Goal: Browse casually: Explore the website without a specific task or goal

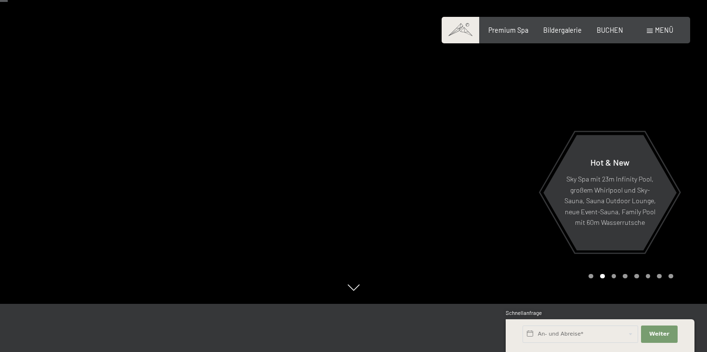
click at [300, 196] on div at bounding box center [176, 128] width 353 height 352
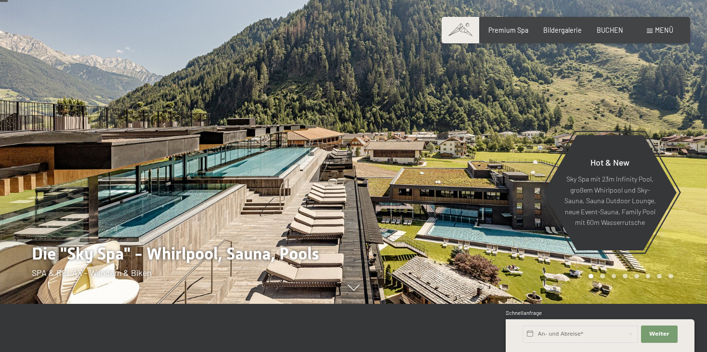
click at [300, 196] on div at bounding box center [176, 128] width 353 height 352
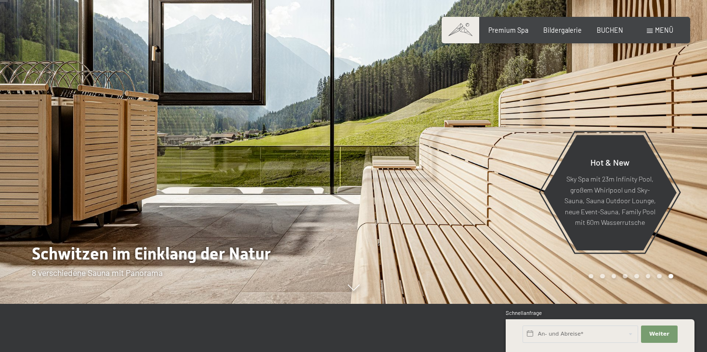
click at [300, 196] on div at bounding box center [176, 128] width 353 height 352
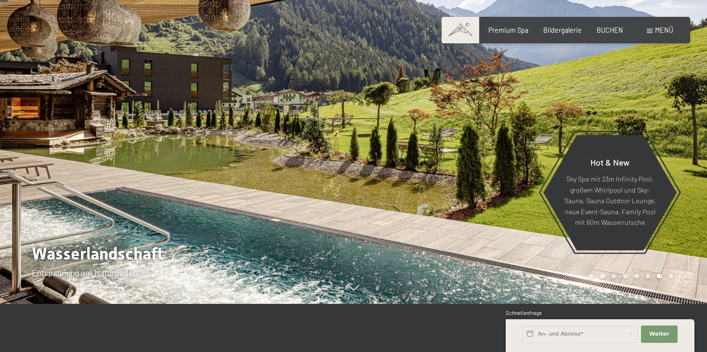
click at [300, 196] on div at bounding box center [176, 128] width 353 height 352
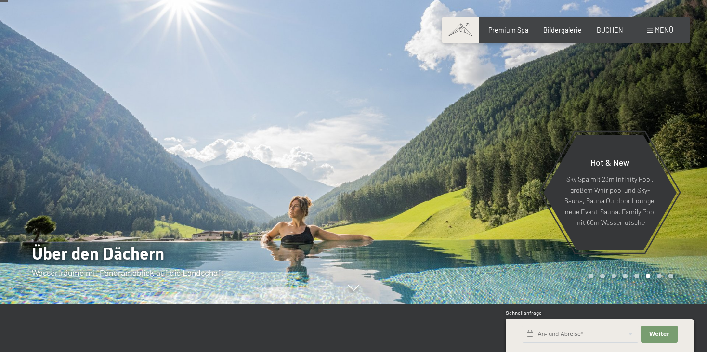
click at [300, 196] on div at bounding box center [176, 128] width 353 height 352
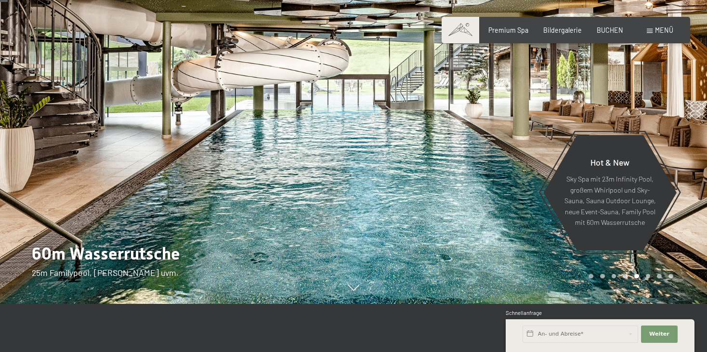
click at [300, 196] on div at bounding box center [176, 128] width 353 height 352
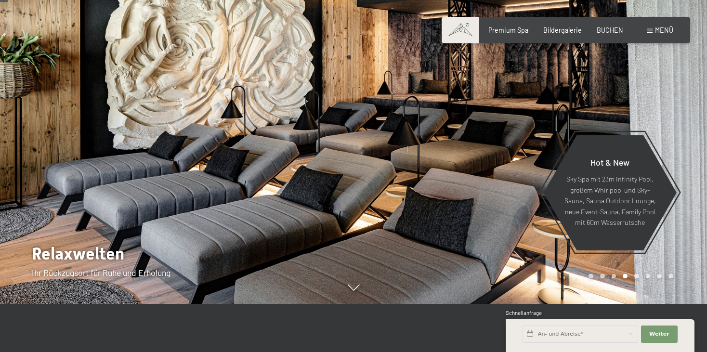
click at [300, 196] on div at bounding box center [176, 128] width 353 height 352
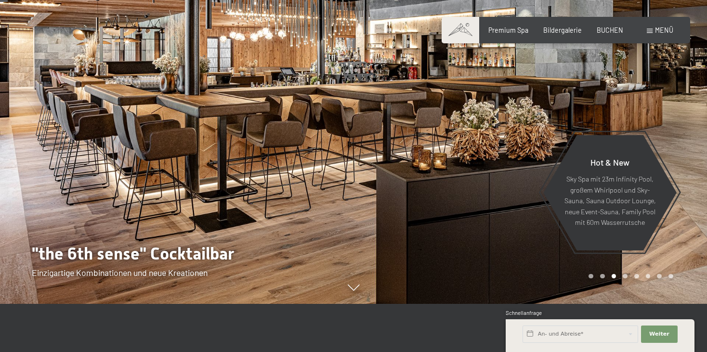
click at [300, 196] on div at bounding box center [176, 128] width 353 height 352
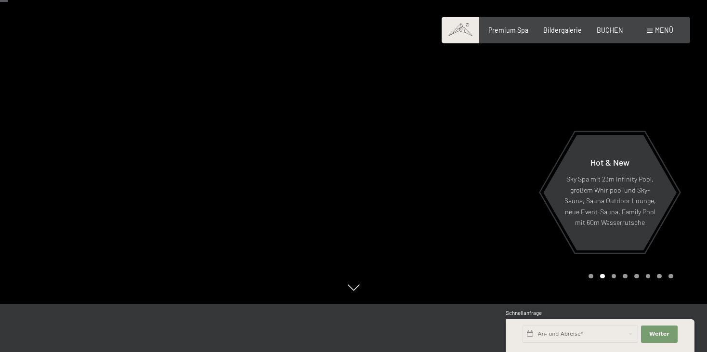
click at [300, 196] on div at bounding box center [176, 128] width 353 height 352
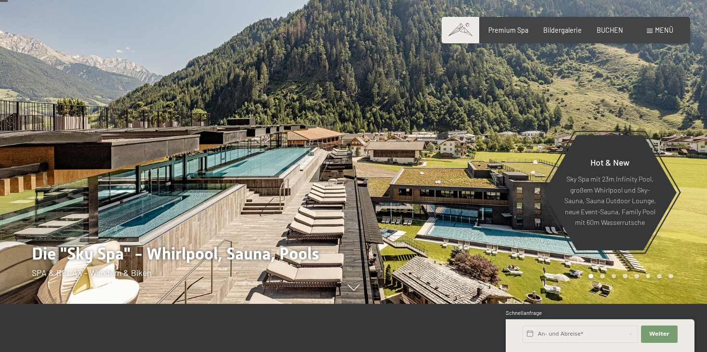
click at [300, 196] on div at bounding box center [176, 128] width 353 height 352
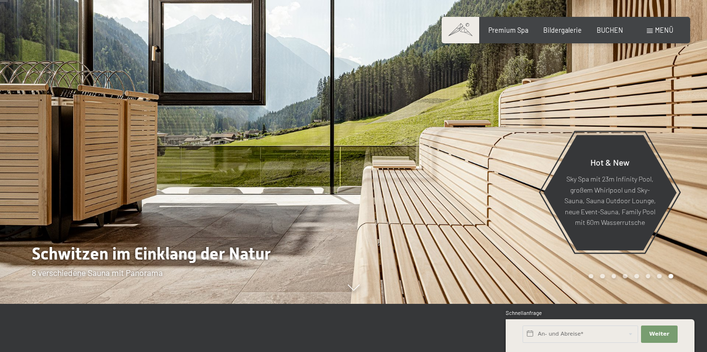
click at [300, 196] on div at bounding box center [176, 128] width 353 height 352
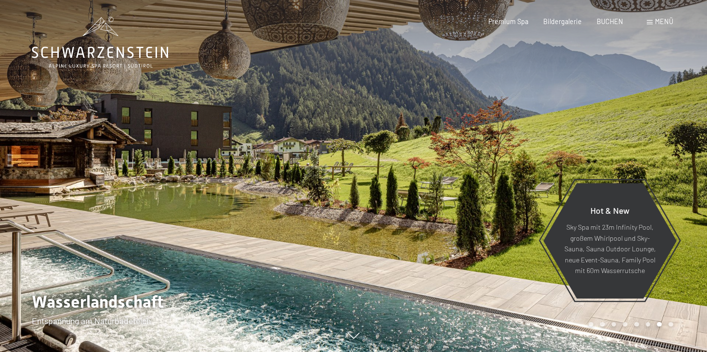
click at [133, 53] on icon at bounding box center [100, 42] width 136 height 51
click at [207, 204] on div at bounding box center [176, 176] width 353 height 352
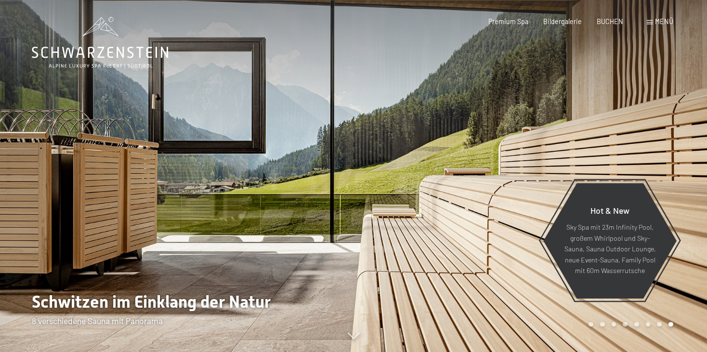
click at [243, 199] on div at bounding box center [176, 176] width 353 height 352
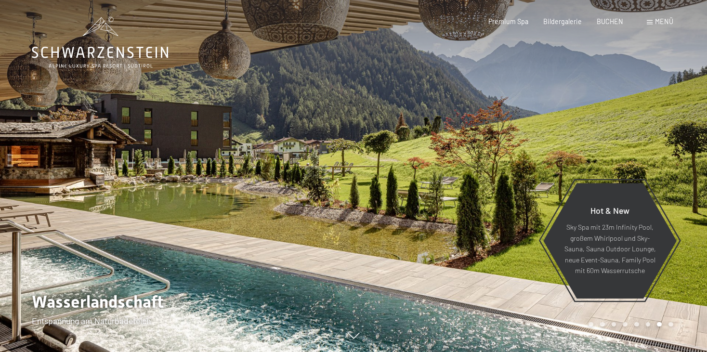
click at [244, 198] on div at bounding box center [176, 176] width 353 height 352
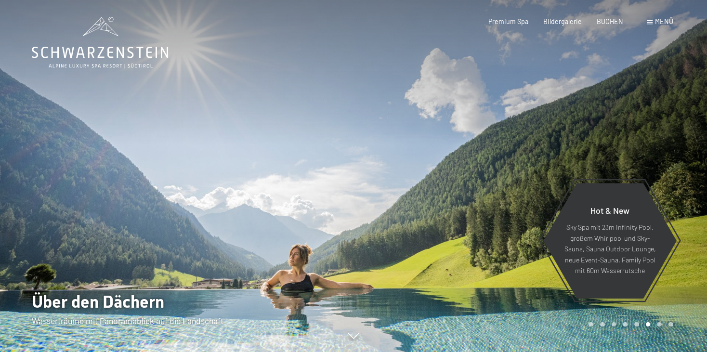
click at [246, 196] on div at bounding box center [176, 176] width 353 height 352
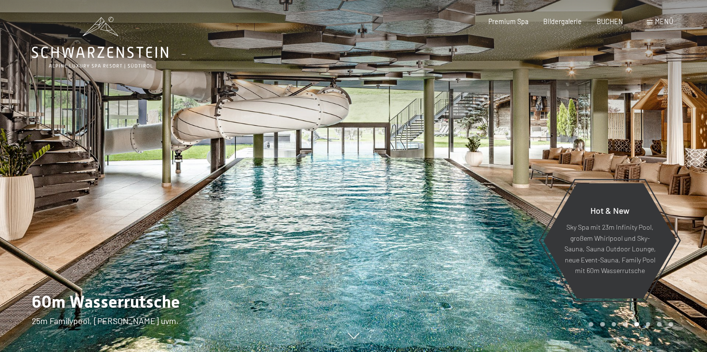
click at [249, 194] on div at bounding box center [176, 176] width 353 height 352
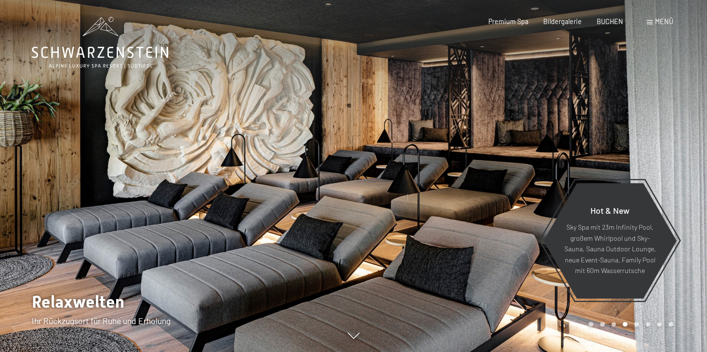
click at [250, 193] on div at bounding box center [176, 176] width 353 height 352
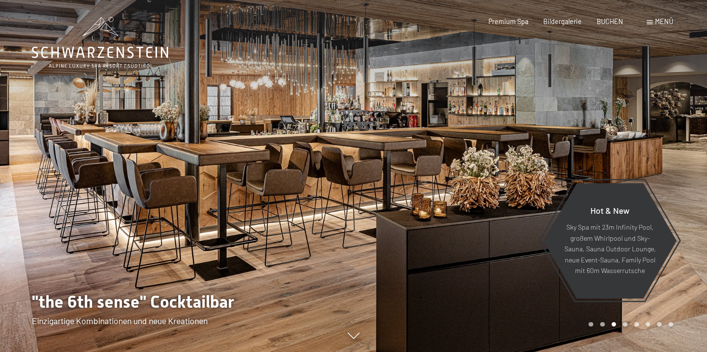
click at [258, 190] on div at bounding box center [176, 176] width 353 height 352
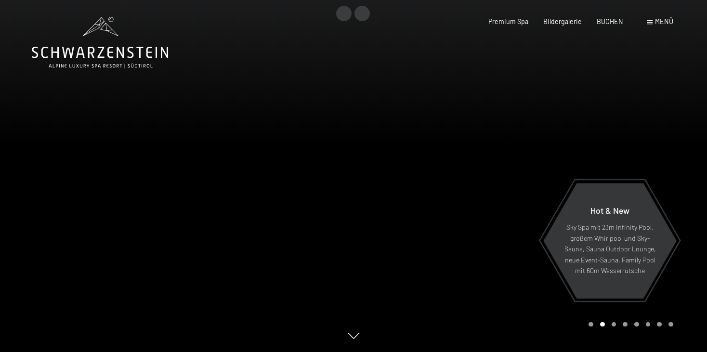
click at [258, 190] on div at bounding box center [176, 176] width 353 height 352
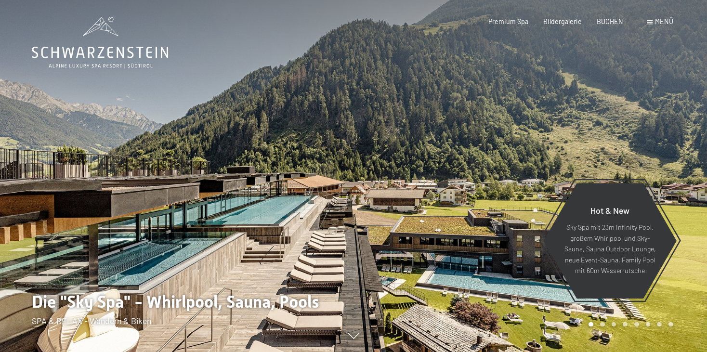
click at [260, 189] on div at bounding box center [176, 176] width 353 height 352
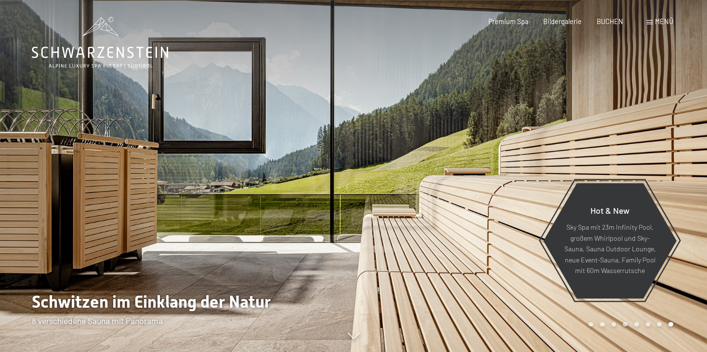
click at [260, 189] on div at bounding box center [176, 176] width 353 height 352
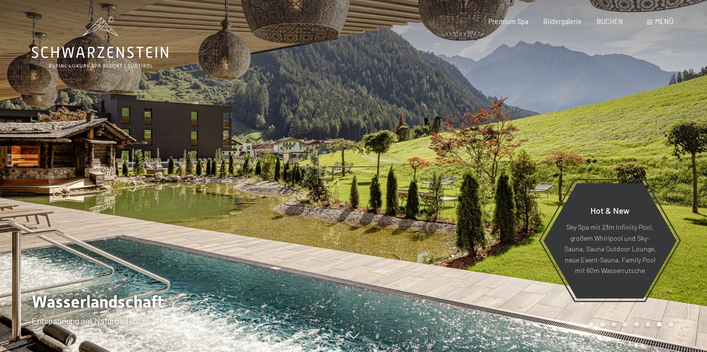
click at [260, 189] on div at bounding box center [176, 176] width 353 height 352
